Goal: Task Accomplishment & Management: Manage account settings

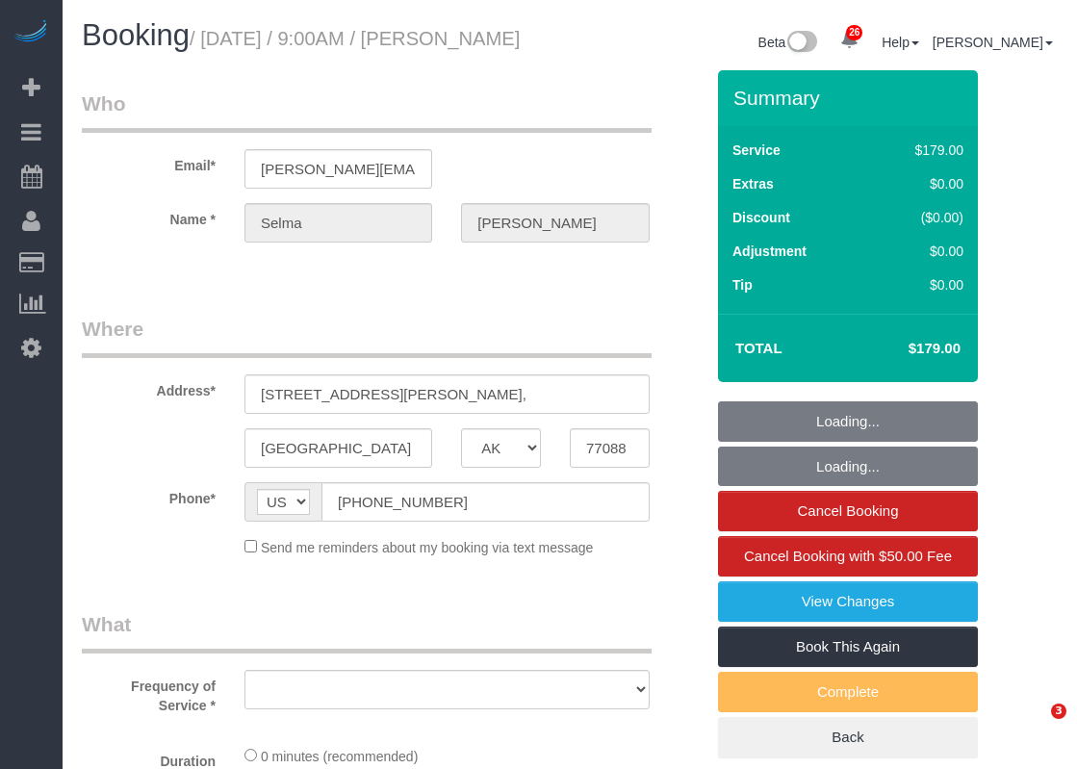
select select "[GEOGRAPHIC_DATA]"
select select "object:8994"
select select "string:fspay-3452d4d3-64b0-433b-97af-e59302229df8"
select select "3"
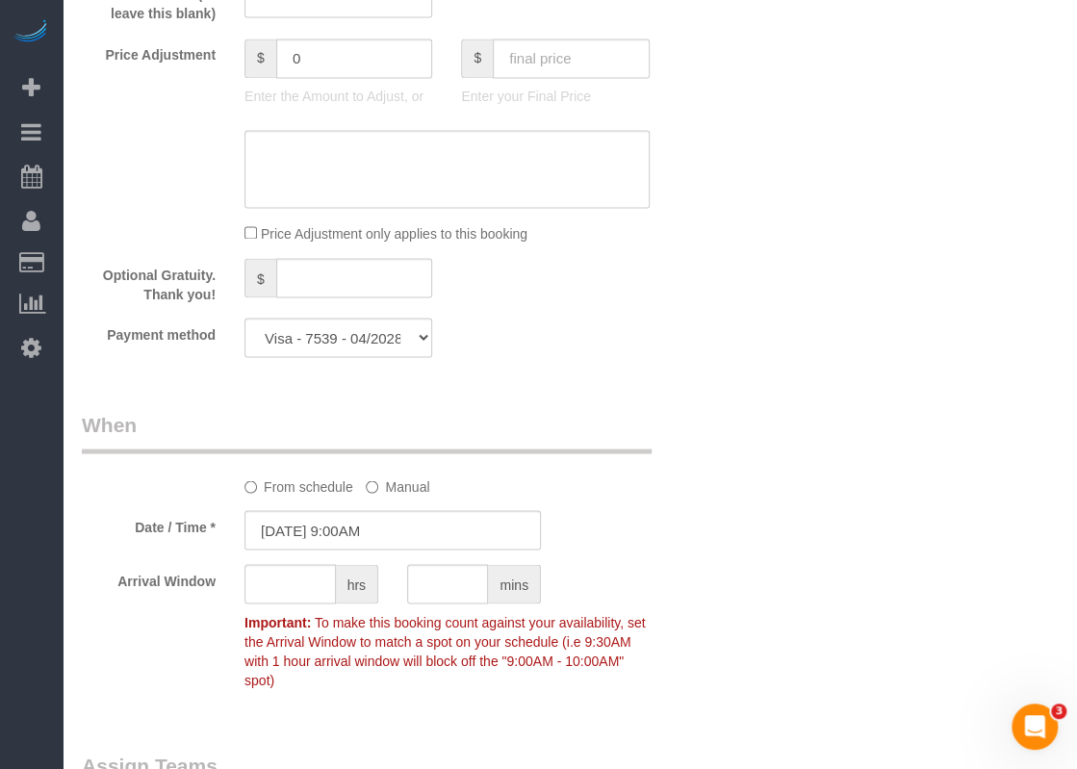
scroll to position [1155, 0]
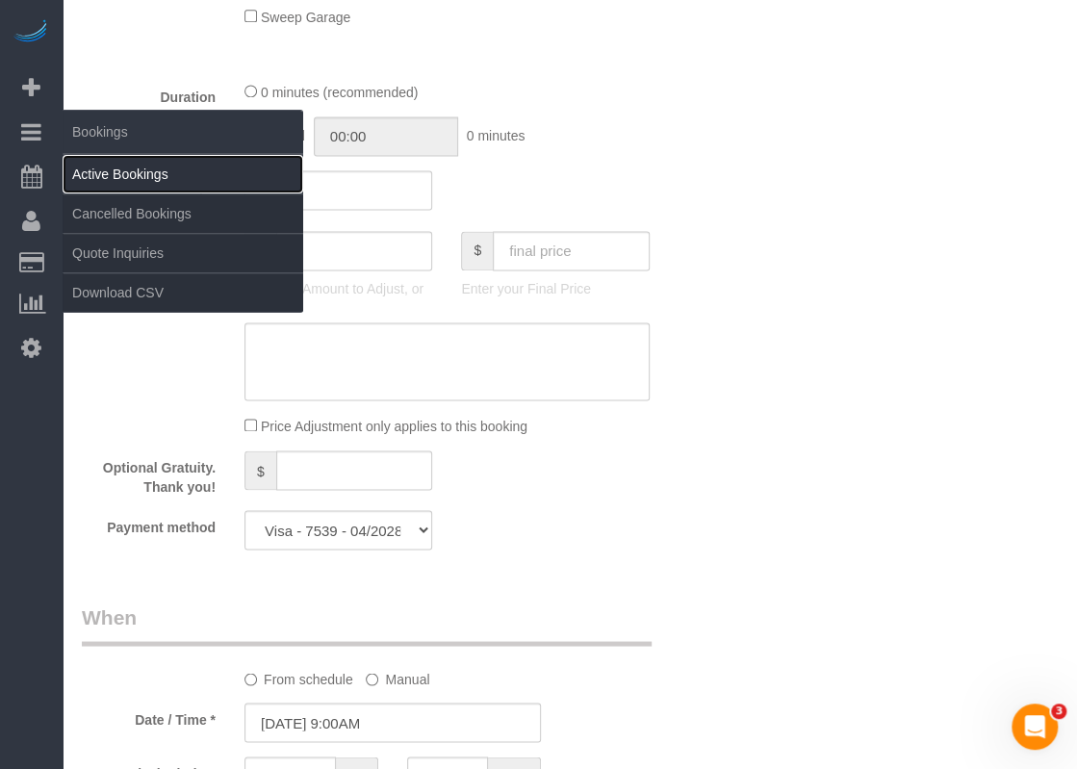
click at [88, 164] on link "Active Bookings" at bounding box center [183, 174] width 241 height 38
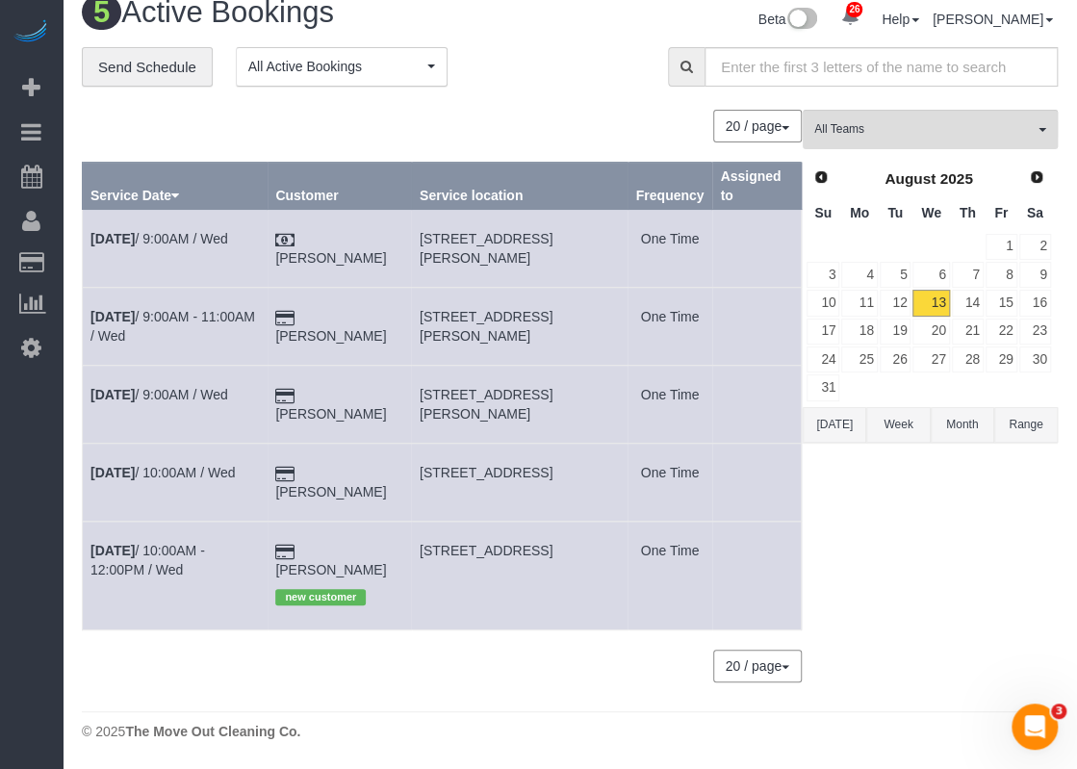
scroll to position [0, 0]
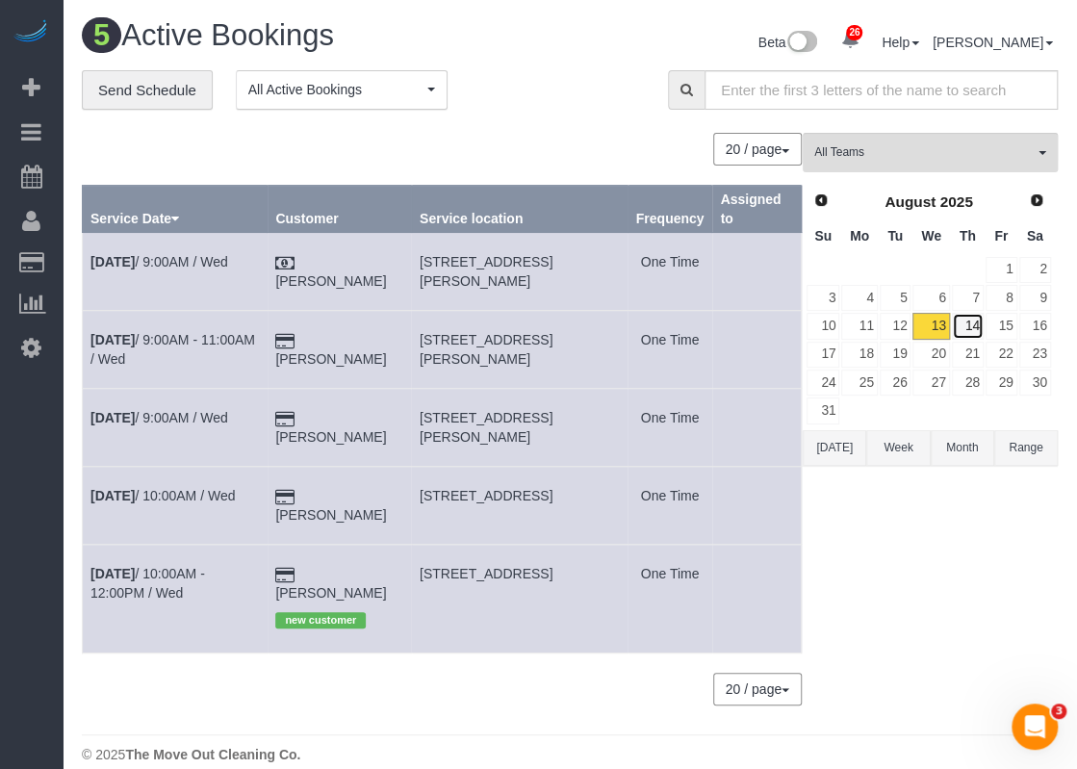
click at [963, 326] on link "14" at bounding box center [968, 326] width 32 height 26
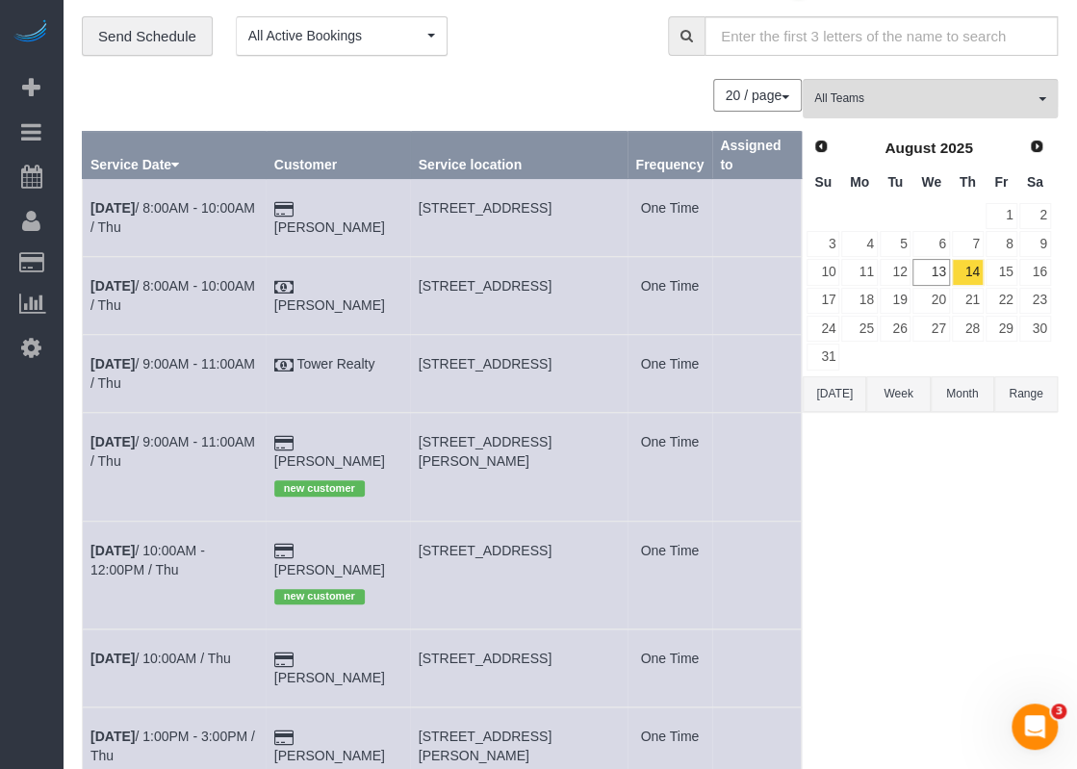
scroll to position [96, 0]
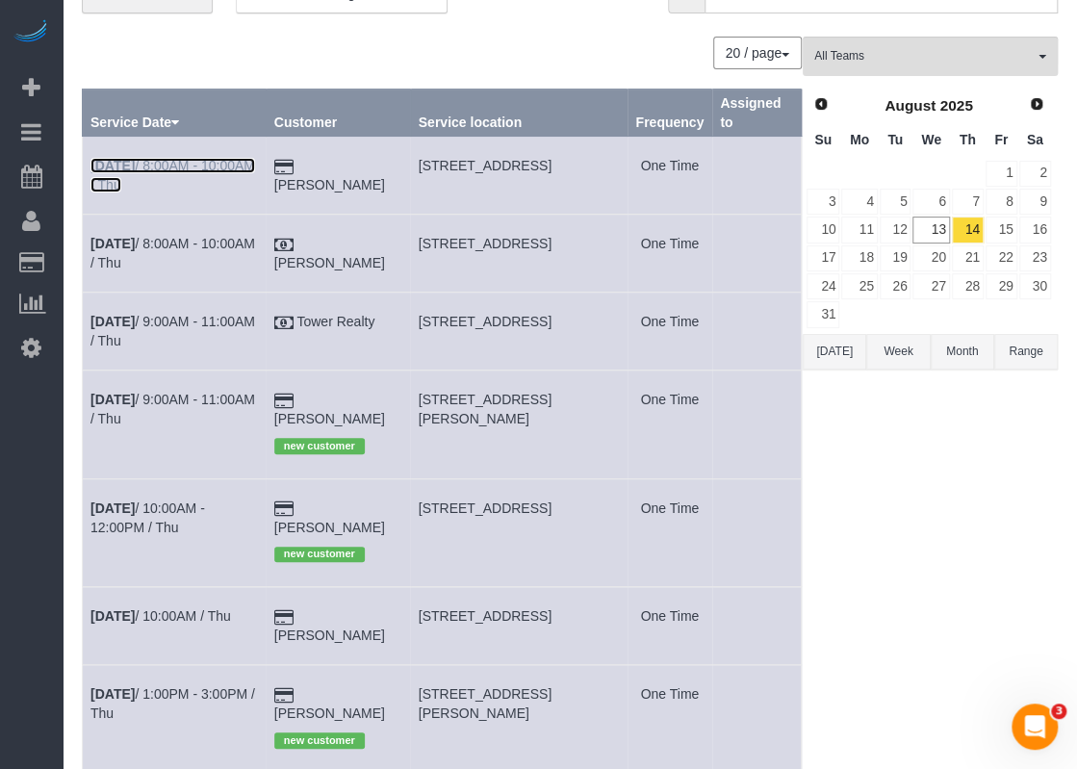
click at [173, 163] on link "[DATE] 8:00AM - 10:00AM / Thu" at bounding box center [172, 175] width 165 height 35
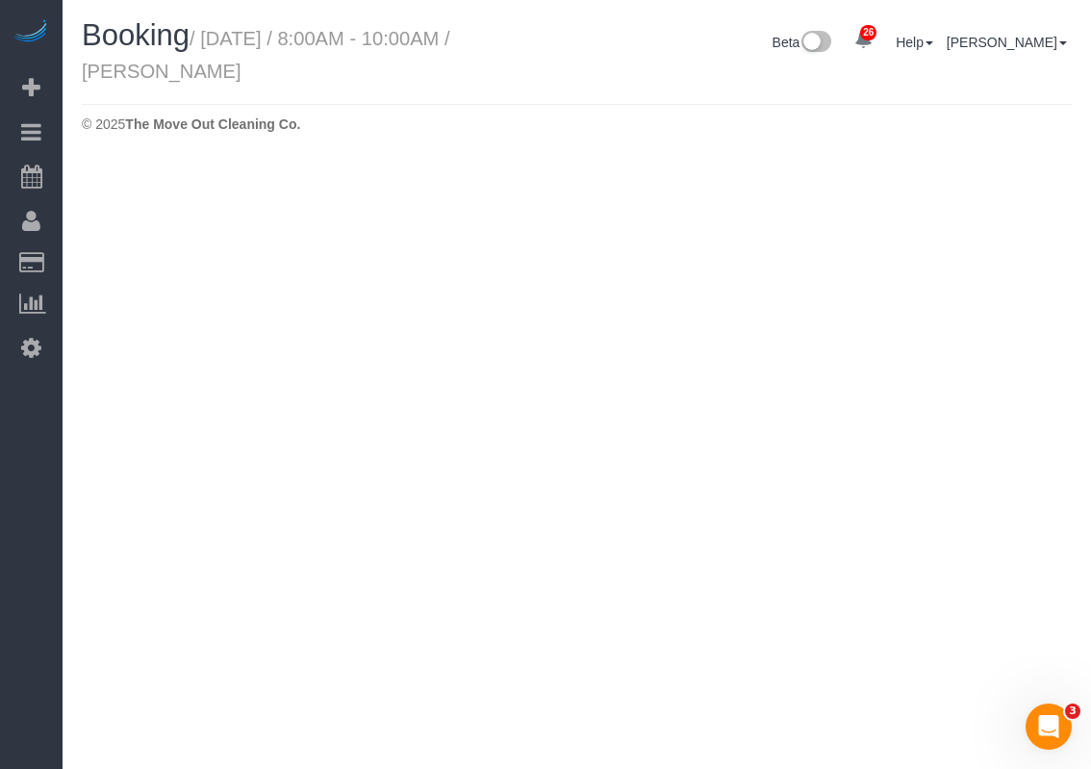
select select "[GEOGRAPHIC_DATA]"
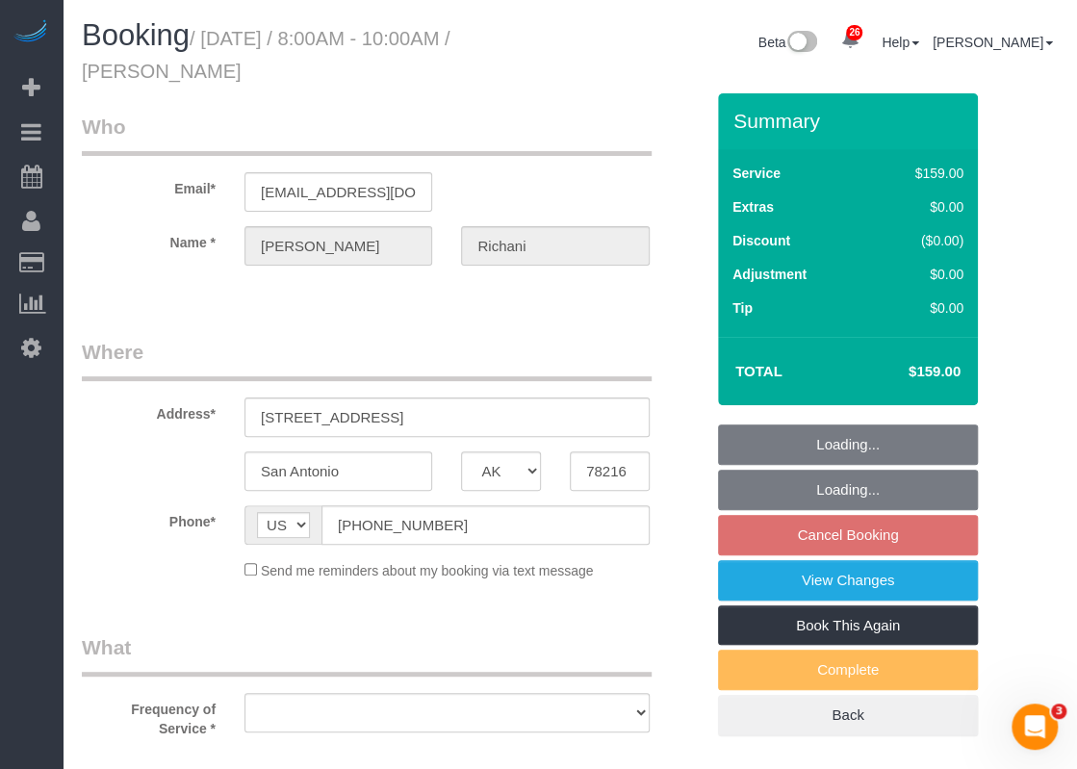
select select "object:9781"
select select "spot252"
select select "string:fspay-7d7231a9-603f-4b1c-9efe-258d08487ed2"
select select "3"
select select "object:9851"
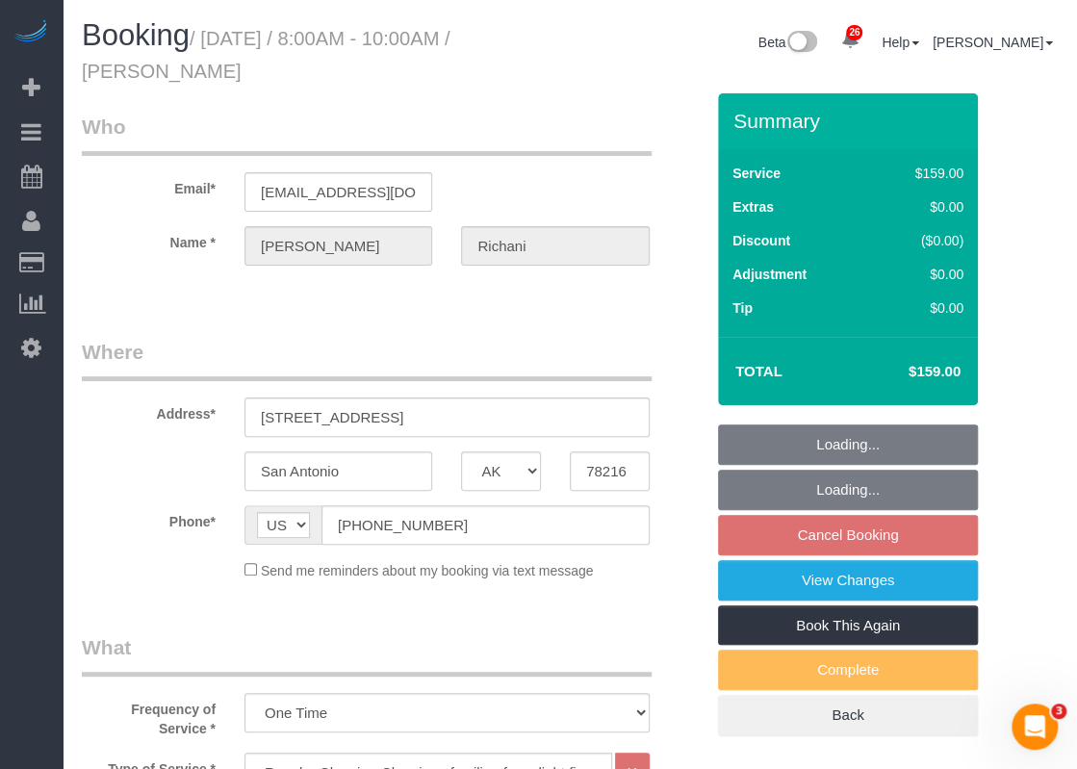
select select "spot277"
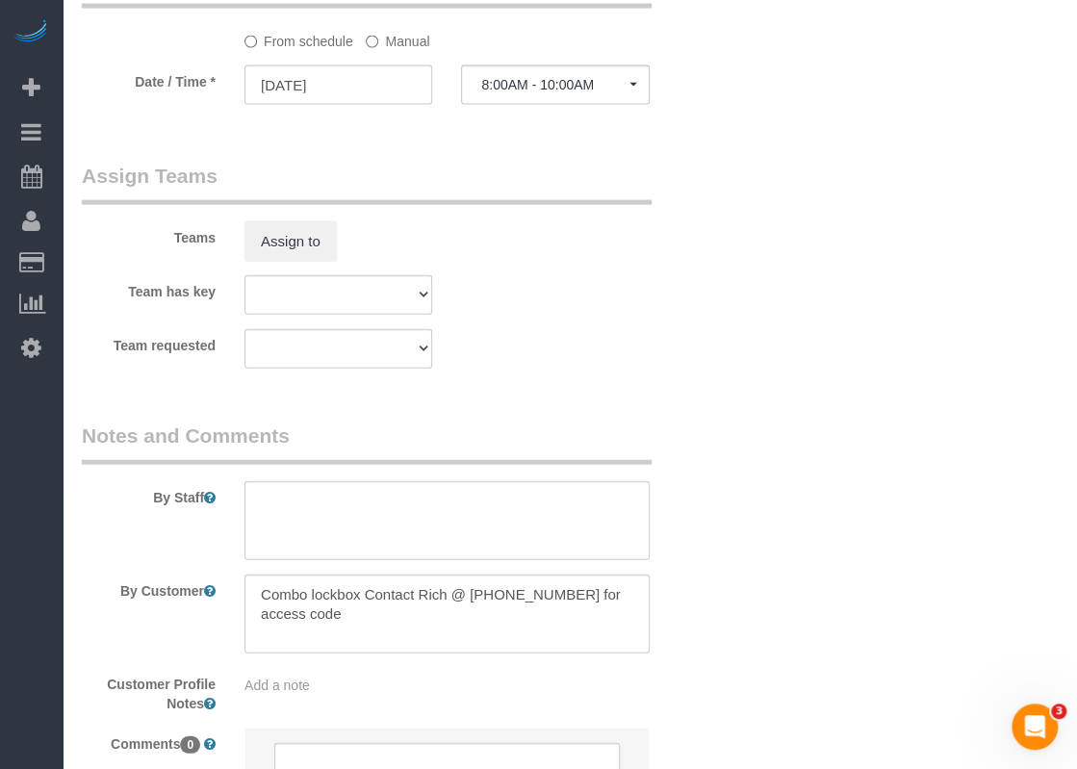
scroll to position [1925, 0]
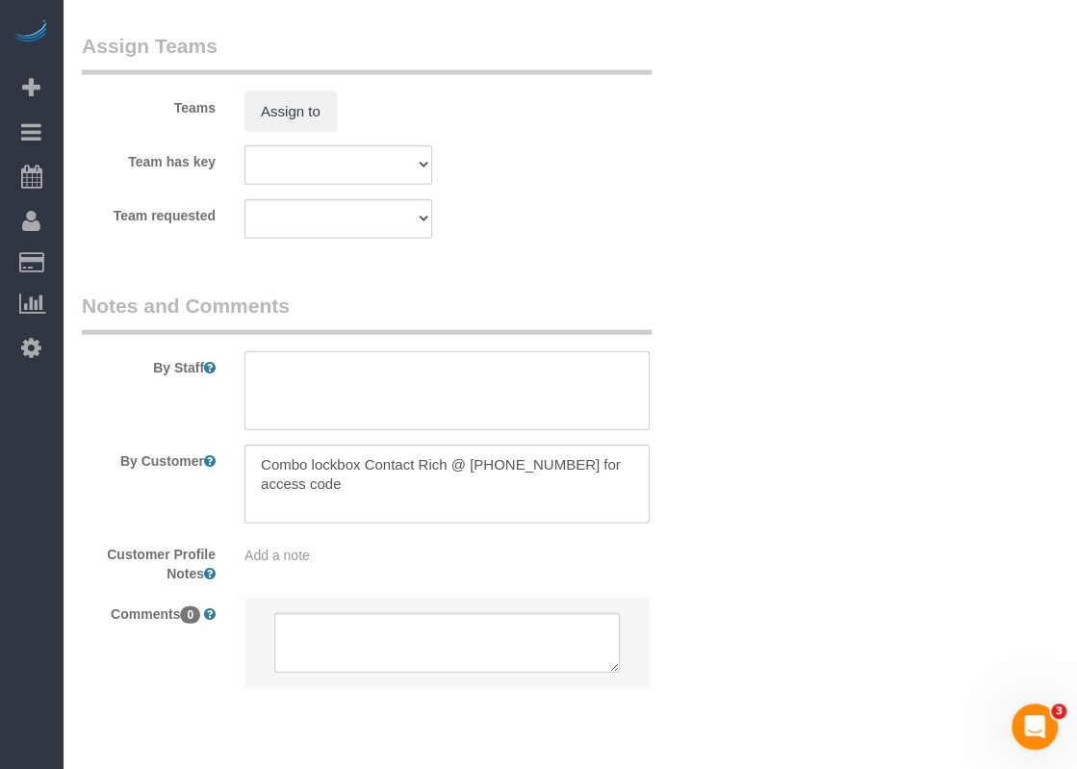
click at [371, 402] on textarea at bounding box center [446, 390] width 405 height 79
paste textarea "Lock box is on a hose zip underneath the carport by the front door. Code is 1980"
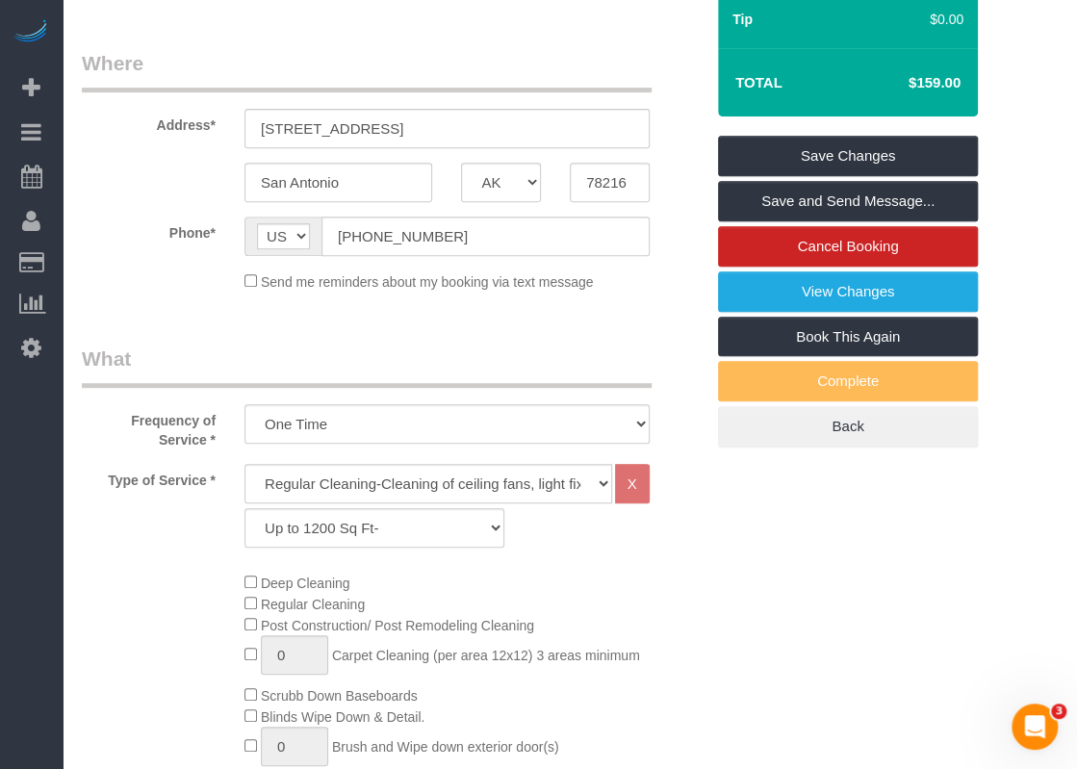
scroll to position [0, 0]
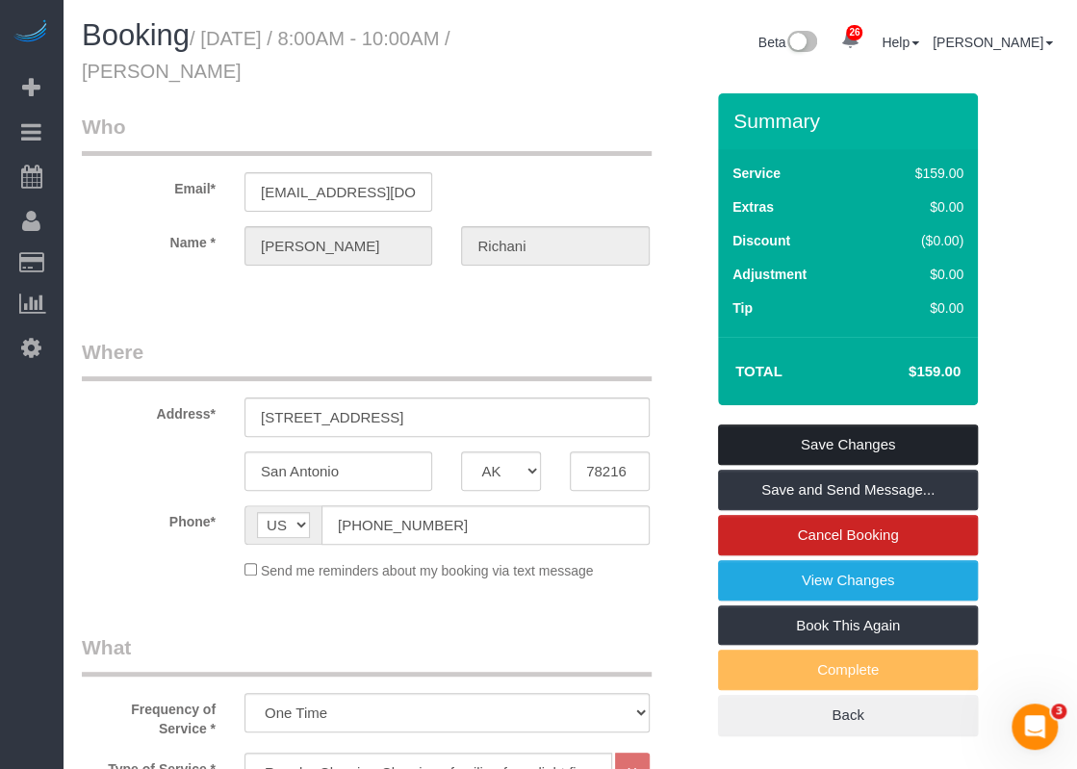
type textarea "Lock box is on a hose zip underneath the carport by the front door. Code is 1980"
click at [881, 444] on link "Save Changes" at bounding box center [848, 444] width 260 height 40
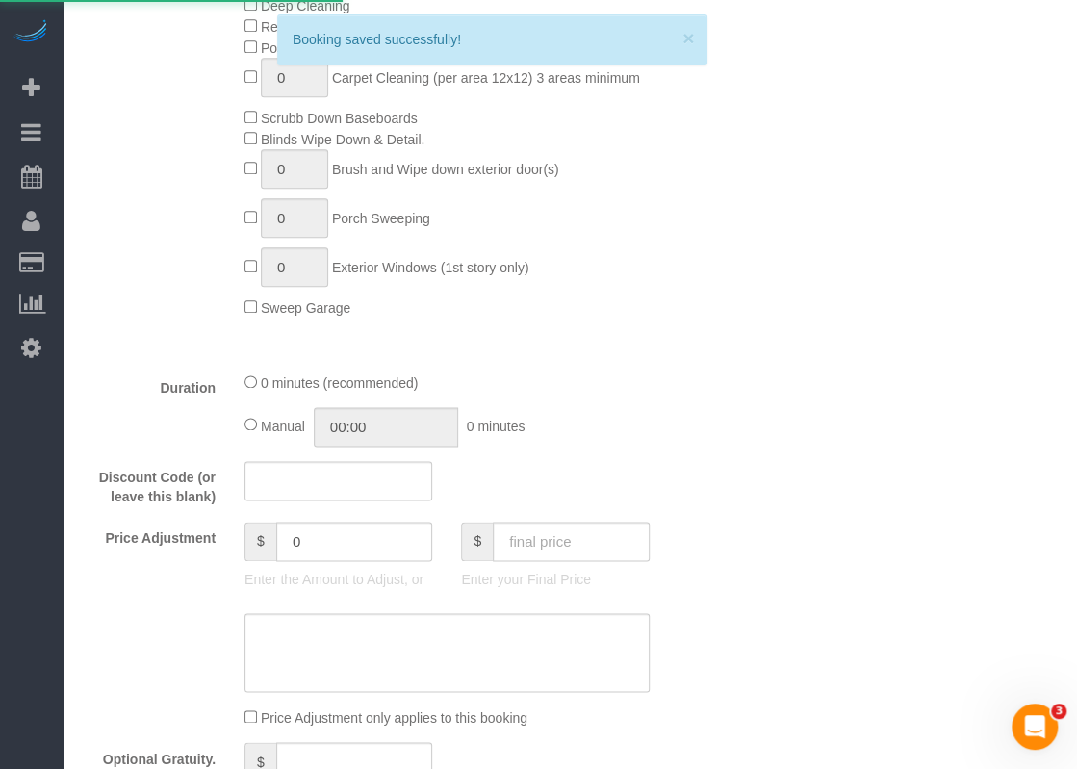
scroll to position [950, 0]
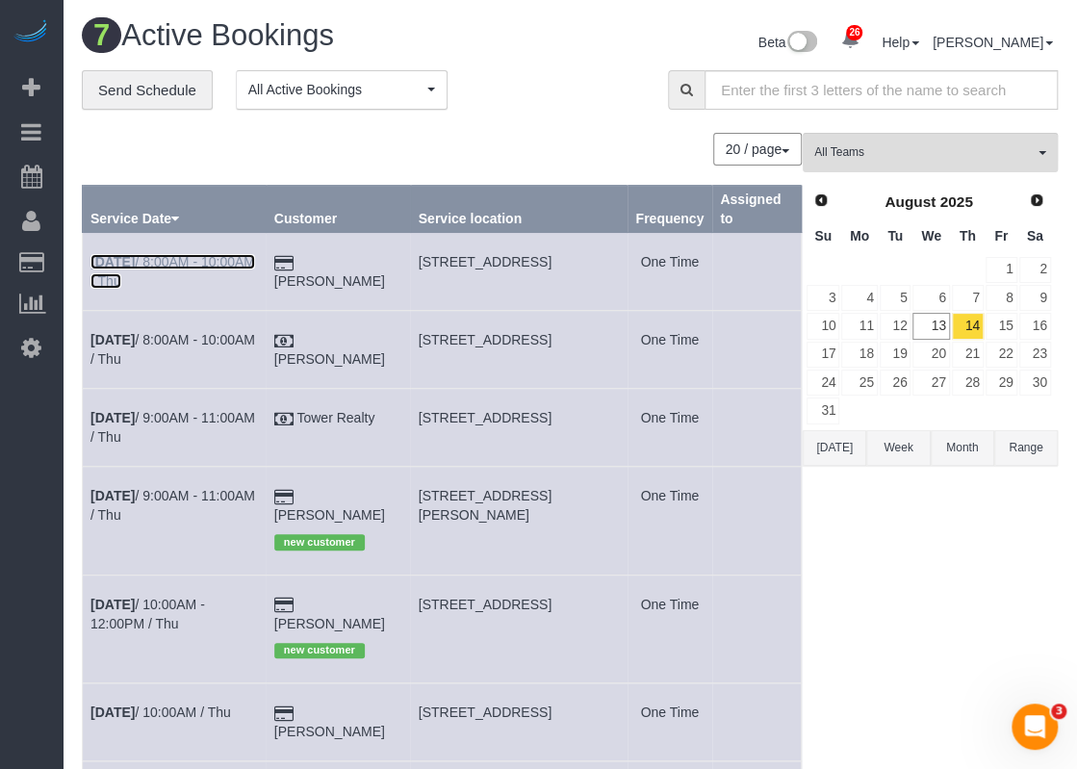
click at [158, 267] on link "[DATE] 8:00AM - 10:00AM / Thu" at bounding box center [172, 271] width 165 height 35
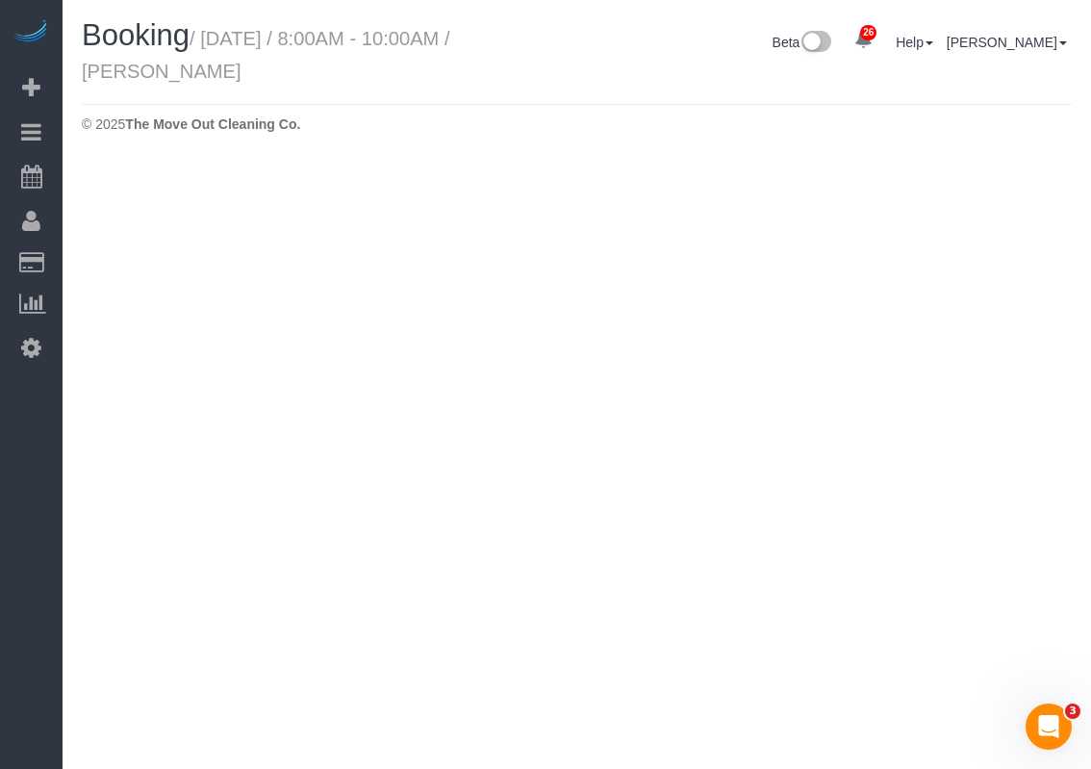
select select "[GEOGRAPHIC_DATA]"
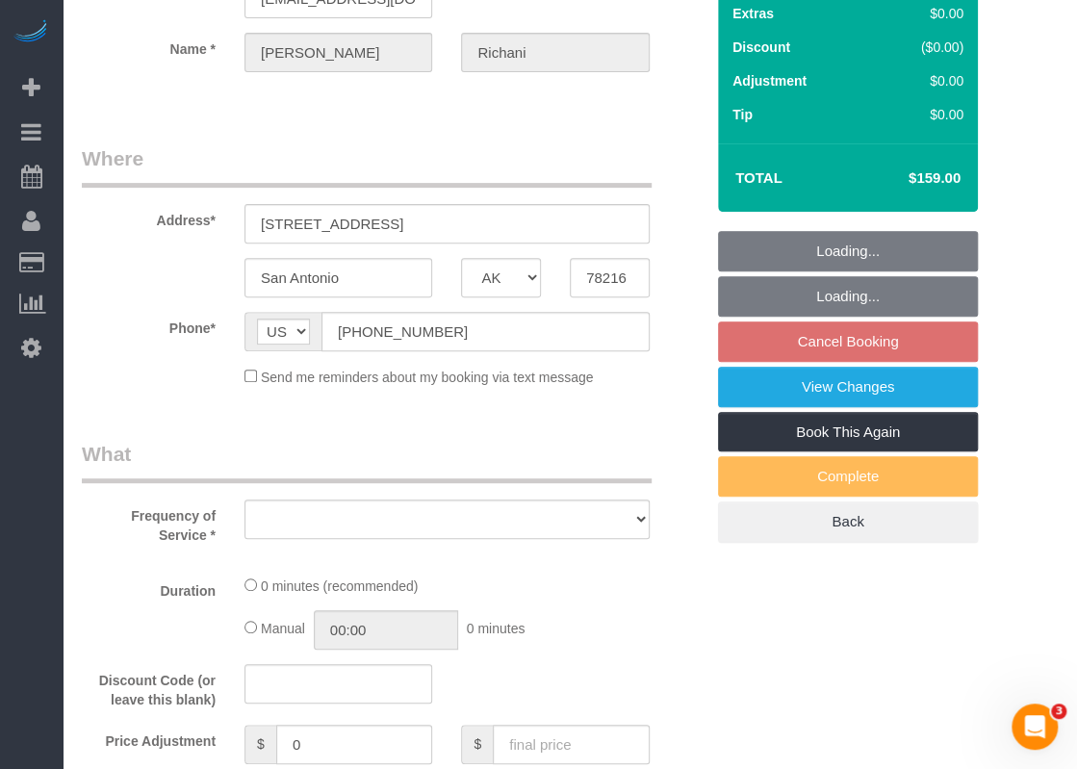
select select "string:fspay-7d7231a9-603f-4b1c-9efe-258d08487ed2"
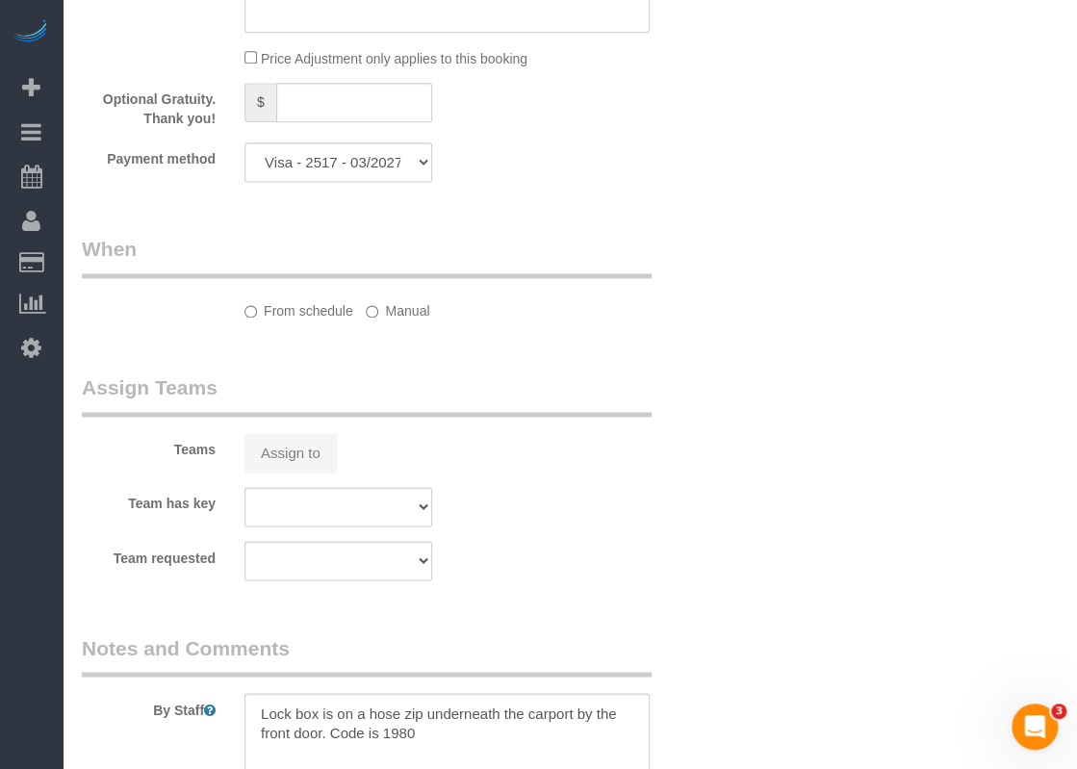
select select "object:10331"
select select "spot302"
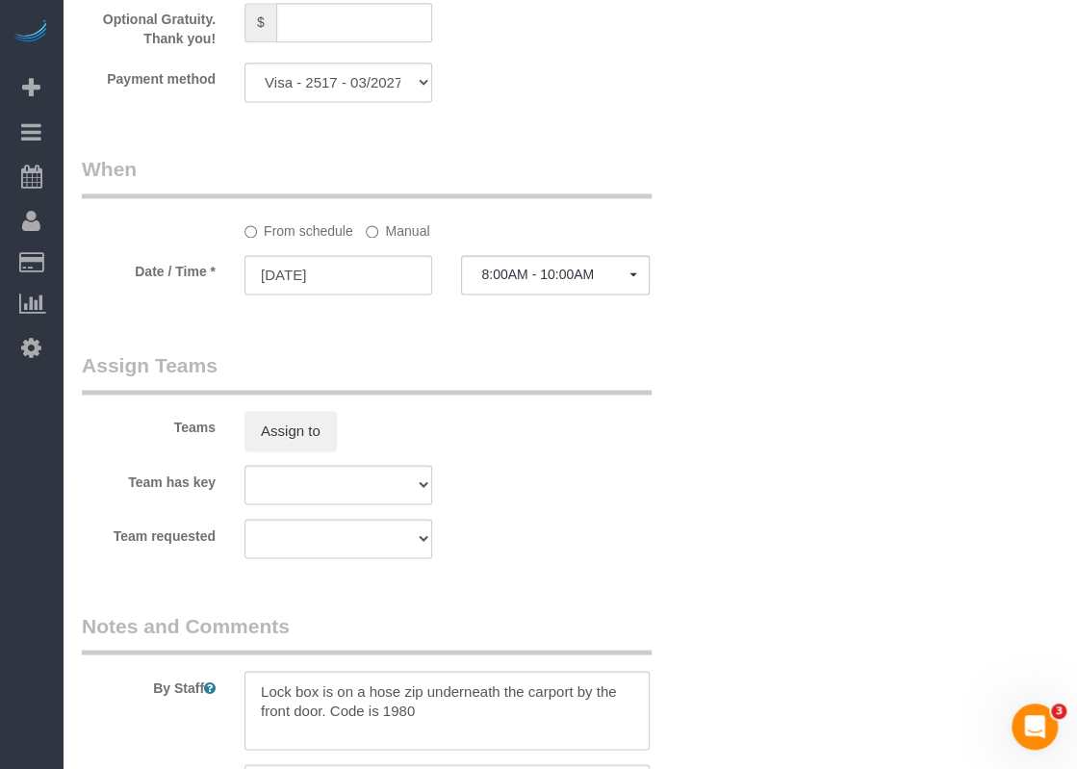
select select "object:10406"
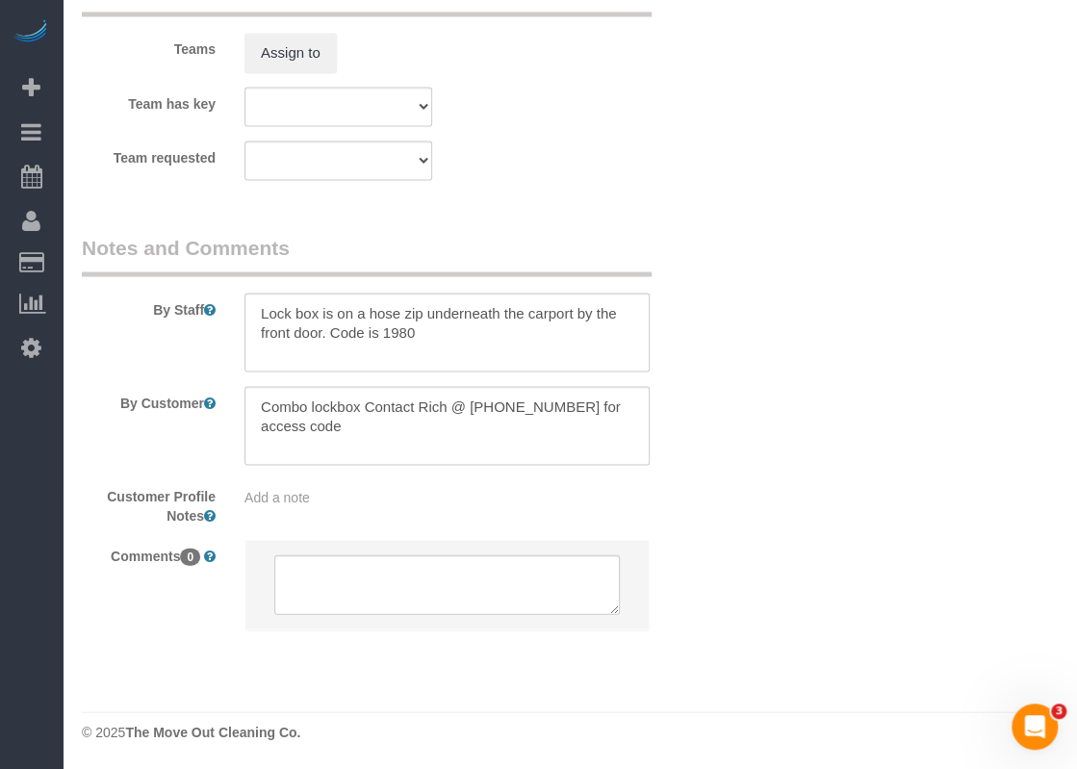
select select "3"
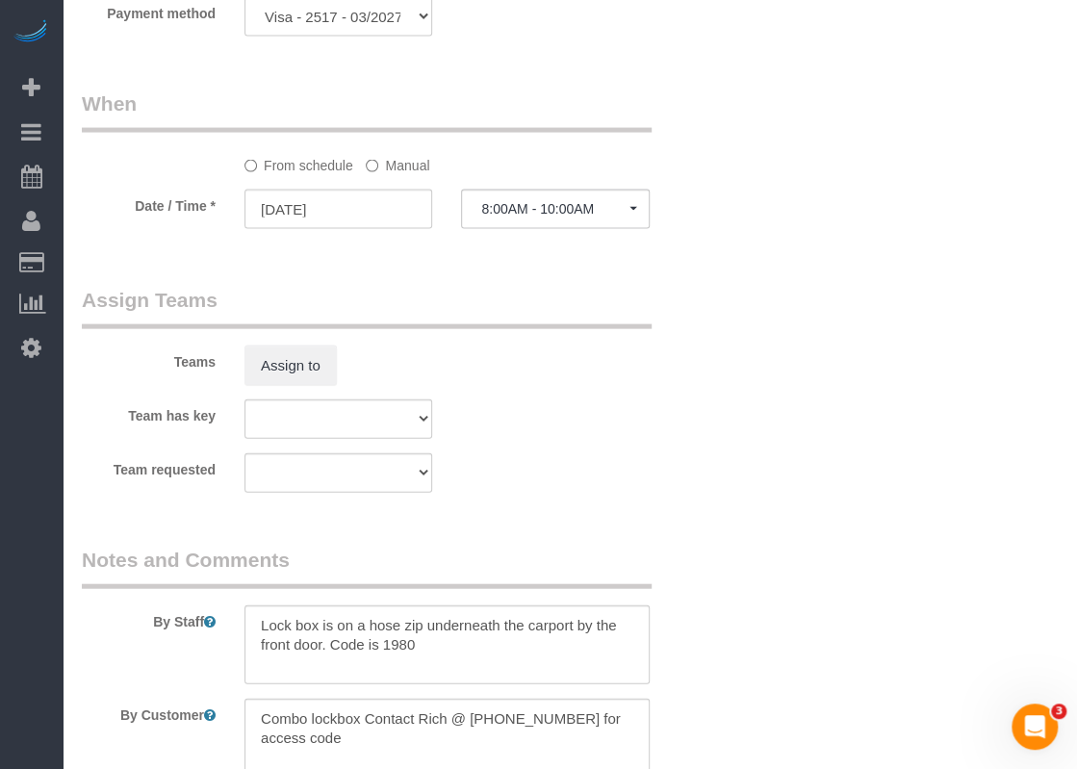
scroll to position [1819, 0]
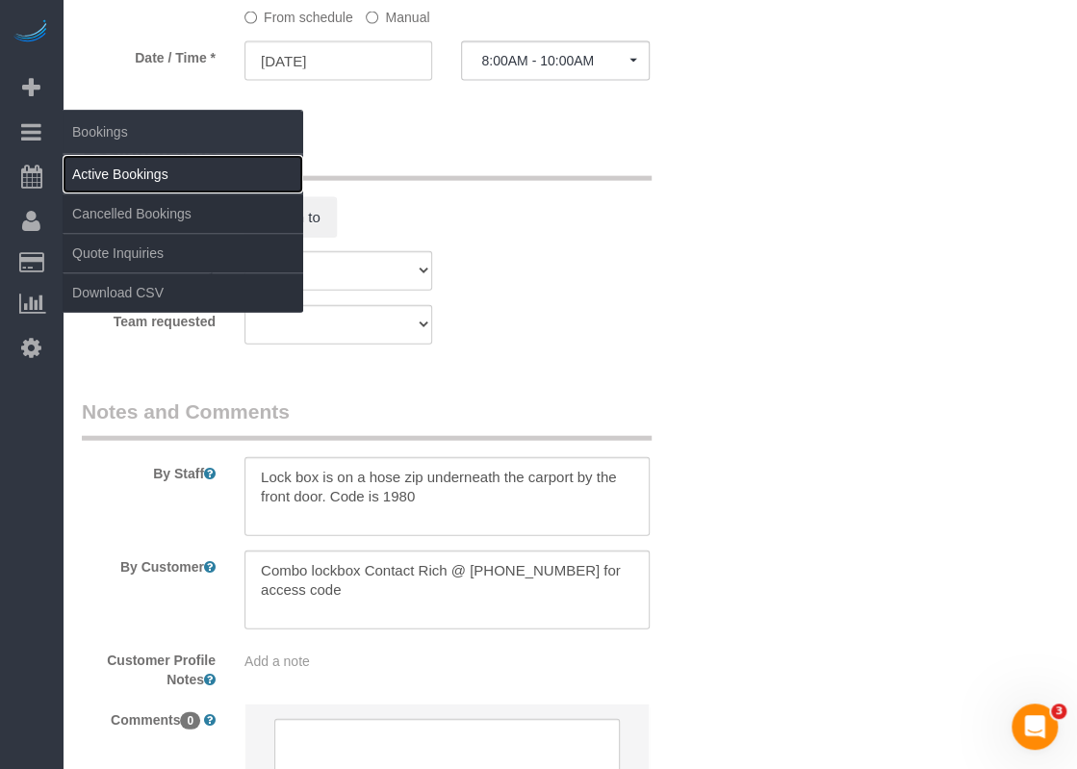
click at [87, 178] on link "Active Bookings" at bounding box center [183, 174] width 241 height 38
